Goal: Task Accomplishment & Management: Use online tool/utility

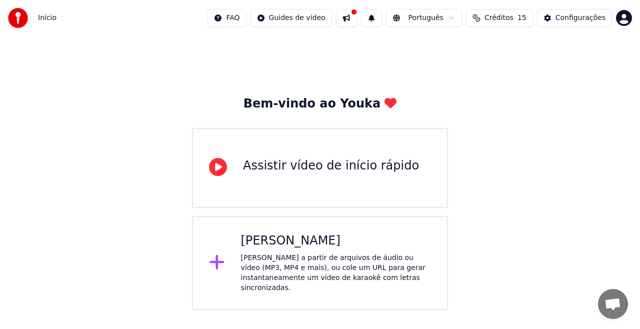
click at [292, 243] on div "[PERSON_NAME]" at bounding box center [336, 241] width 191 height 16
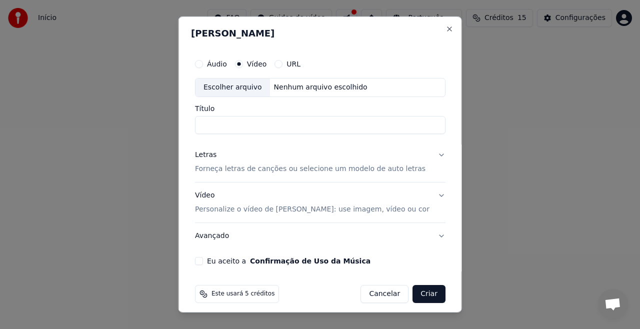
click at [341, 170] on p "Forneça letras de canções ou selecione um modelo de auto letras" at bounding box center [310, 169] width 231 height 10
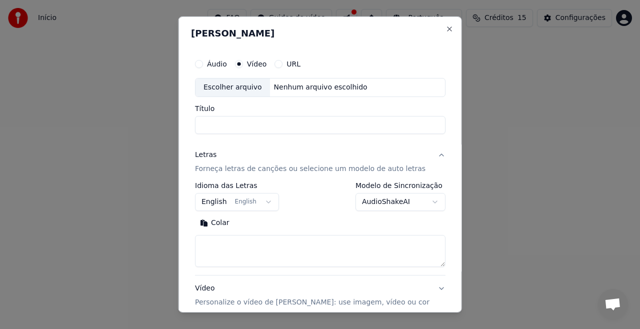
click at [246, 243] on textarea at bounding box center [320, 251] width 251 height 32
paste textarea "**********"
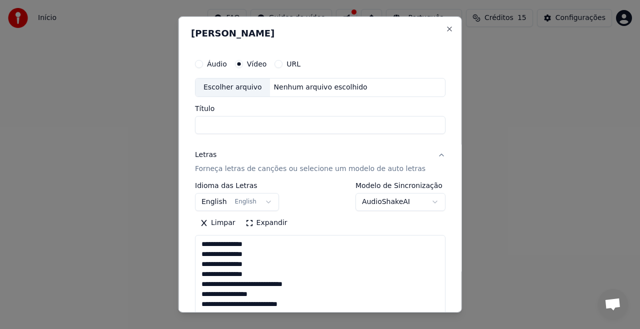
scroll to position [662, 0]
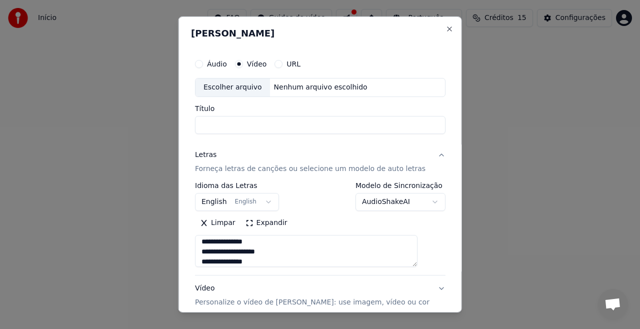
type textarea "**********"
click at [243, 125] on input "Título" at bounding box center [320, 125] width 251 height 18
paste input "**********"
type input "**********"
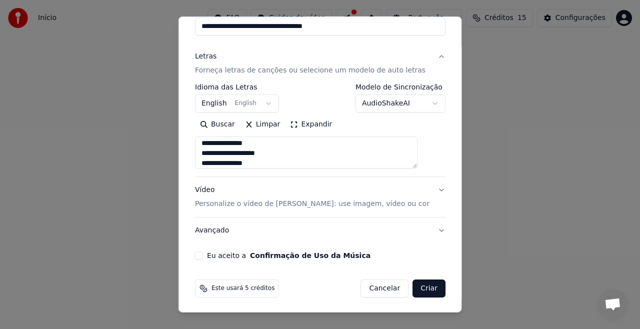
scroll to position [0, 0]
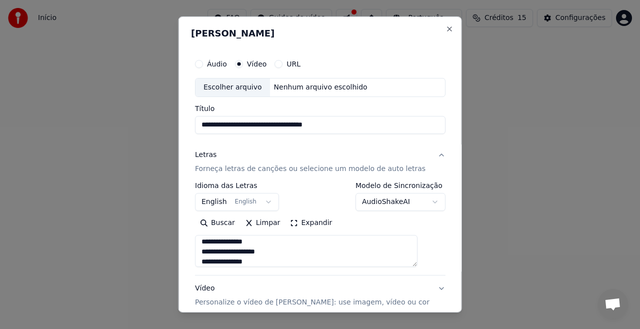
click at [339, 80] on div "Escolher arquivo Nenhum arquivo escolhido" at bounding box center [320, 87] width 251 height 19
drag, startPoint x: 349, startPoint y: 126, endPoint x: 170, endPoint y: 110, distance: 180.2
click at [170, 110] on body "**********" at bounding box center [320, 155] width 640 height 310
click at [299, 91] on div "Nenhum arquivo escolhido" at bounding box center [321, 88] width 102 height 10
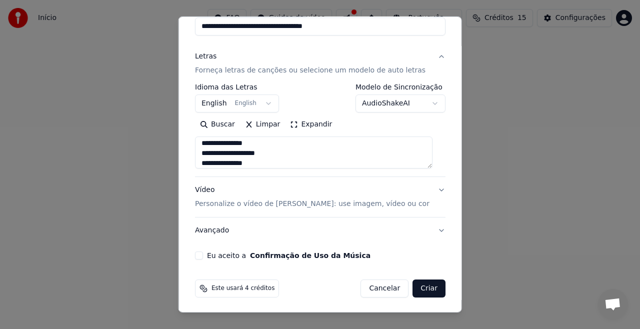
click at [201, 254] on button "Eu aceito a Confirmação de Uso da Música" at bounding box center [199, 256] width 8 height 8
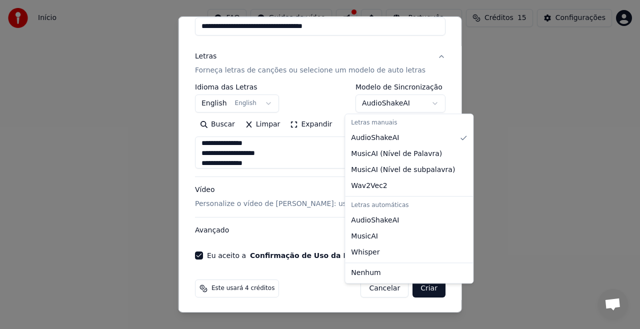
click at [425, 105] on body "**********" at bounding box center [320, 155] width 640 height 310
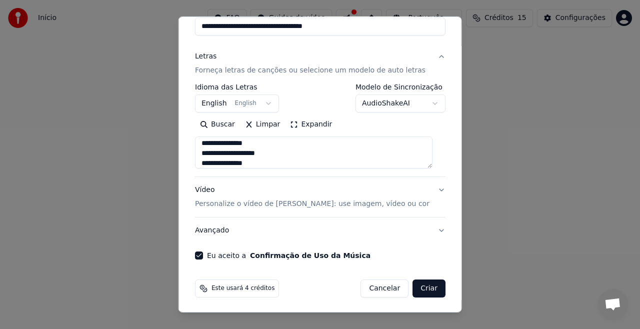
click at [424, 101] on button "AudioShakeAI" at bounding box center [400, 104] width 90 height 18
click at [425, 103] on button "AudioShakeAI" at bounding box center [400, 104] width 90 height 18
click at [416, 289] on button "Criar" at bounding box center [429, 289] width 33 height 18
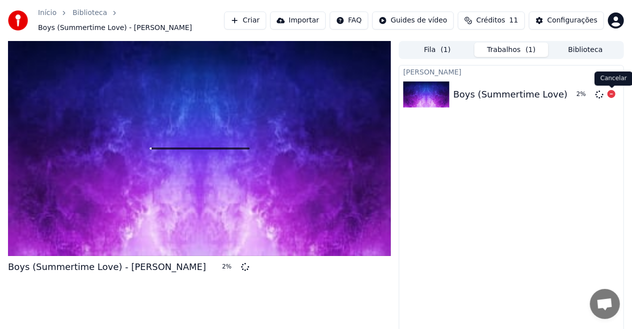
click at [612, 93] on icon at bounding box center [611, 94] width 8 height 8
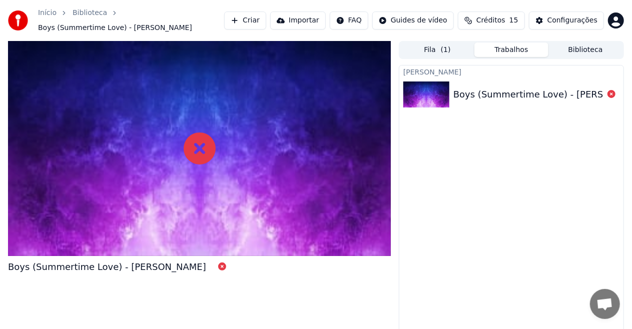
click at [199, 148] on icon at bounding box center [200, 149] width 32 height 32
click at [140, 24] on span "Boys (Summertime Love) - [PERSON_NAME]" at bounding box center [115, 28] width 154 height 10
click at [560, 27] on button "Configurações" at bounding box center [566, 21] width 75 height 18
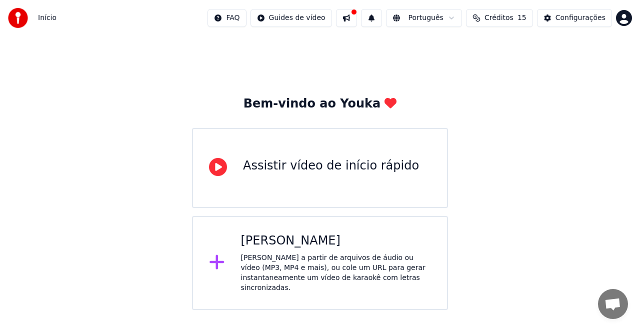
click at [284, 256] on div "[PERSON_NAME] a partir de arquivos de áudio ou vídeo (MP3, MP4 e mais), ou cole…" at bounding box center [336, 273] width 191 height 40
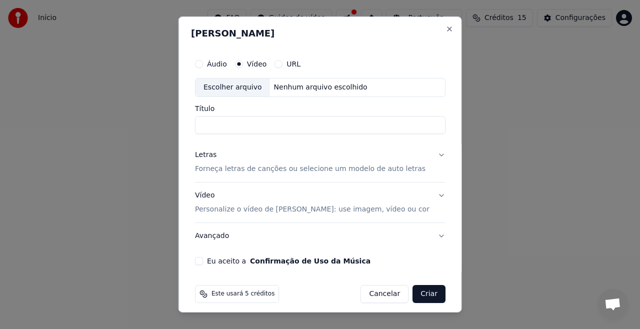
click at [315, 84] on div "Nenhum arquivo escolhido" at bounding box center [321, 88] width 102 height 10
type input "**********"
click at [203, 261] on button "Eu aceito a Confirmação de Uso da Música" at bounding box center [199, 261] width 8 height 8
click at [430, 194] on button "Vídeo Personalize o vídeo de karaokê: use imagem, vídeo ou cor" at bounding box center [320, 203] width 251 height 40
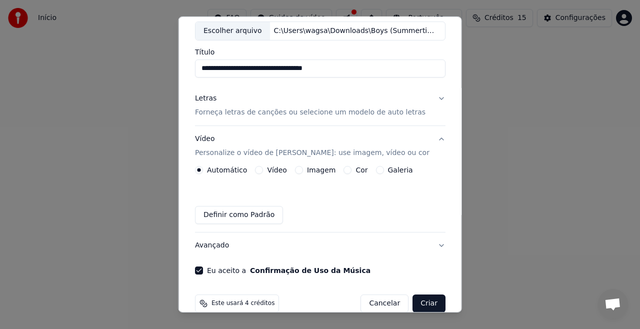
scroll to position [59, 0]
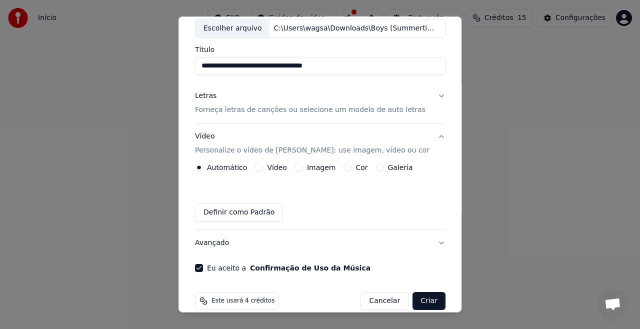
click at [260, 167] on button "Vídeo" at bounding box center [259, 168] width 8 height 8
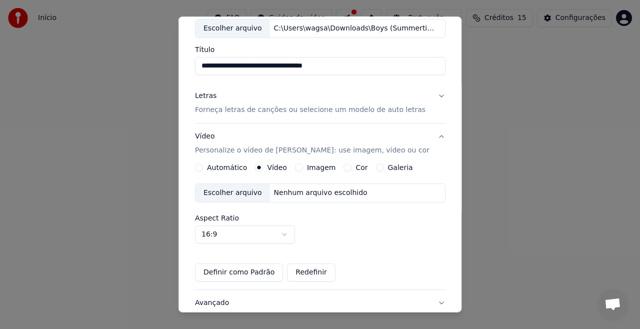
click at [309, 191] on div "Nenhum arquivo escolhido" at bounding box center [321, 193] width 102 height 10
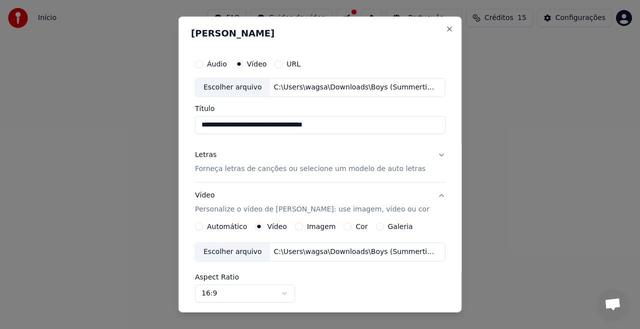
click at [327, 165] on p "Forneça letras de canções ou selecione um modelo de auto letras" at bounding box center [310, 169] width 231 height 10
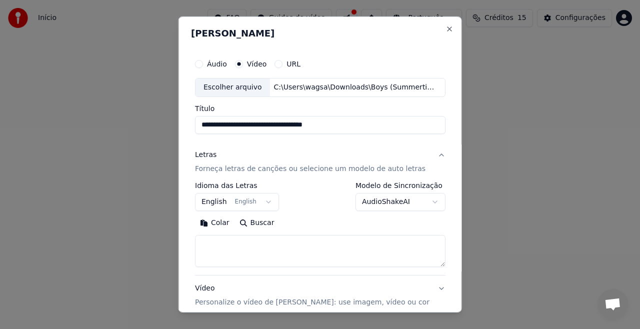
click at [269, 248] on textarea at bounding box center [320, 251] width 251 height 32
paste textarea "**********"
type textarea "**********"
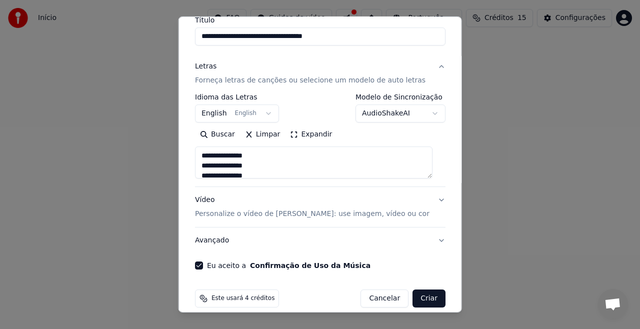
scroll to position [99, 0]
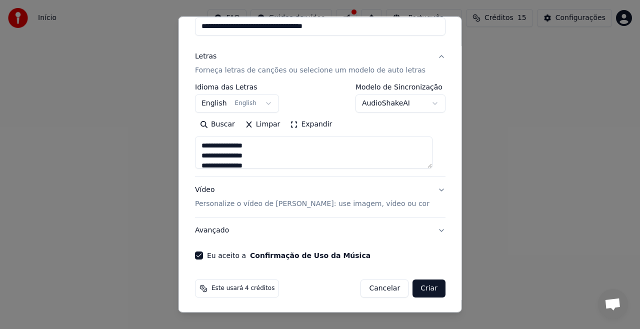
click at [429, 189] on button "Vídeo Personalize o vídeo de karaokê: use imagem, vídeo ou cor" at bounding box center [320, 197] width 251 height 40
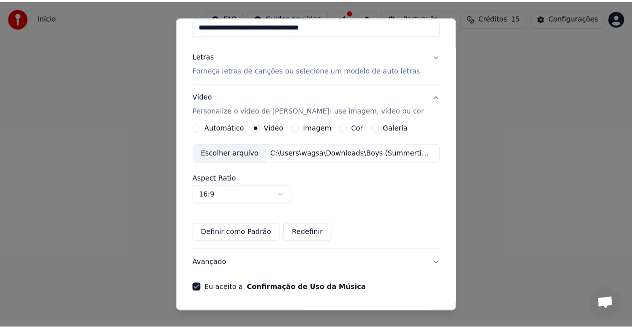
scroll to position [131, 0]
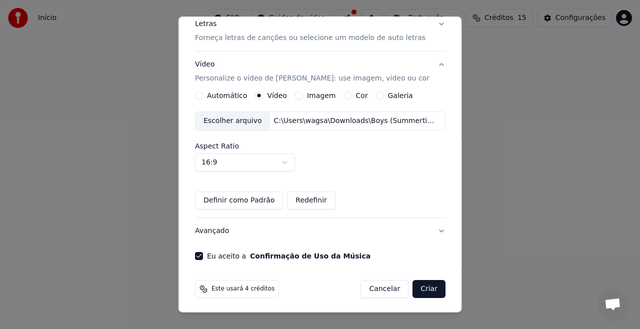
click at [418, 283] on button "Criar" at bounding box center [429, 289] width 33 height 18
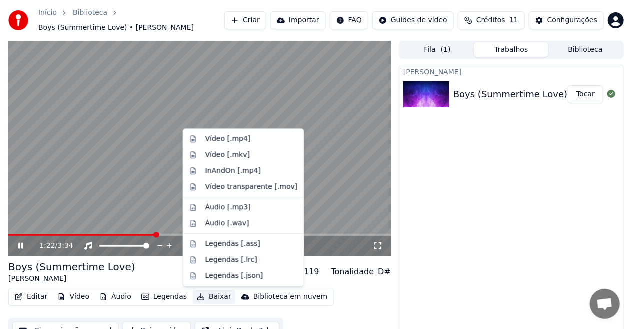
click at [203, 295] on button "Baixar" at bounding box center [214, 297] width 43 height 14
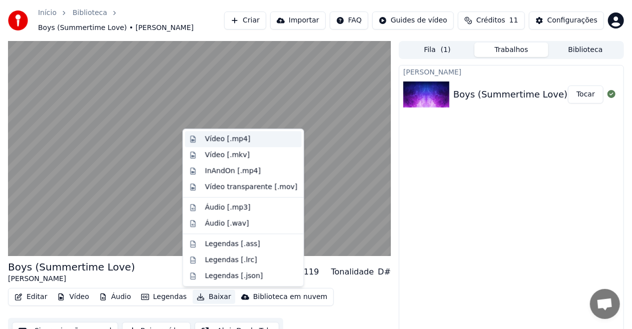
click at [227, 141] on div "Vídeo [.mp4]" at bounding box center [228, 139] width 46 height 10
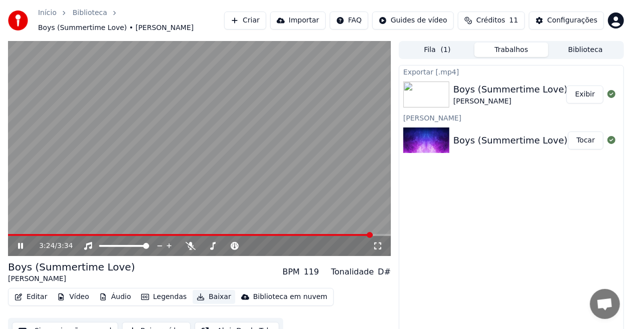
scroll to position [16, 0]
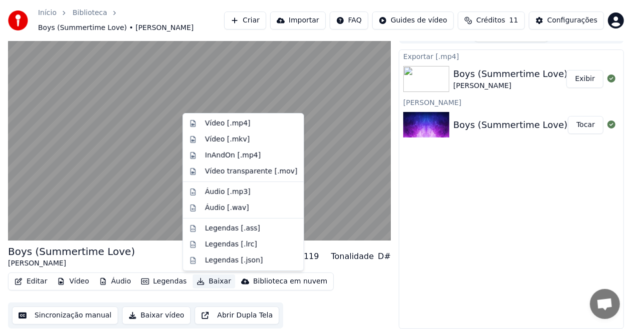
click at [197, 281] on button "Baixar" at bounding box center [214, 282] width 43 height 14
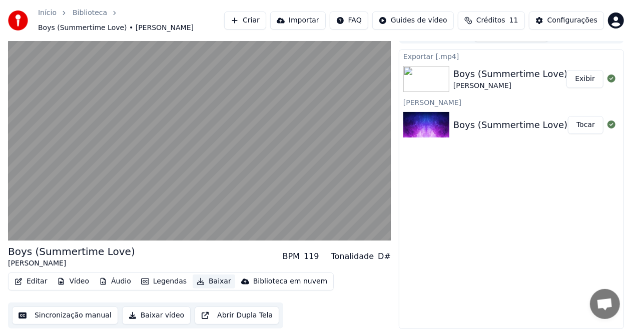
click at [197, 281] on button "Baixar" at bounding box center [214, 282] width 43 height 14
click at [146, 318] on button "Baixar vídeo" at bounding box center [156, 316] width 69 height 18
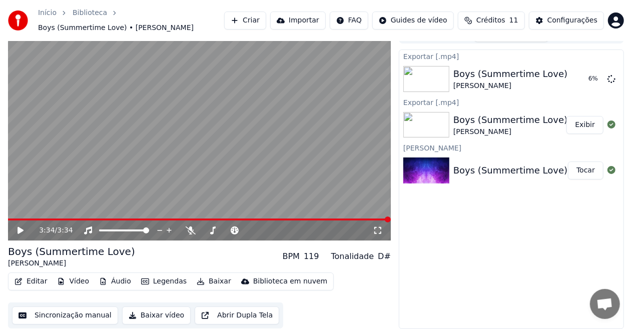
click at [586, 122] on button "Exibir" at bounding box center [584, 125] width 37 height 18
